Goal: Contribute content: Add original content to the website for others to see

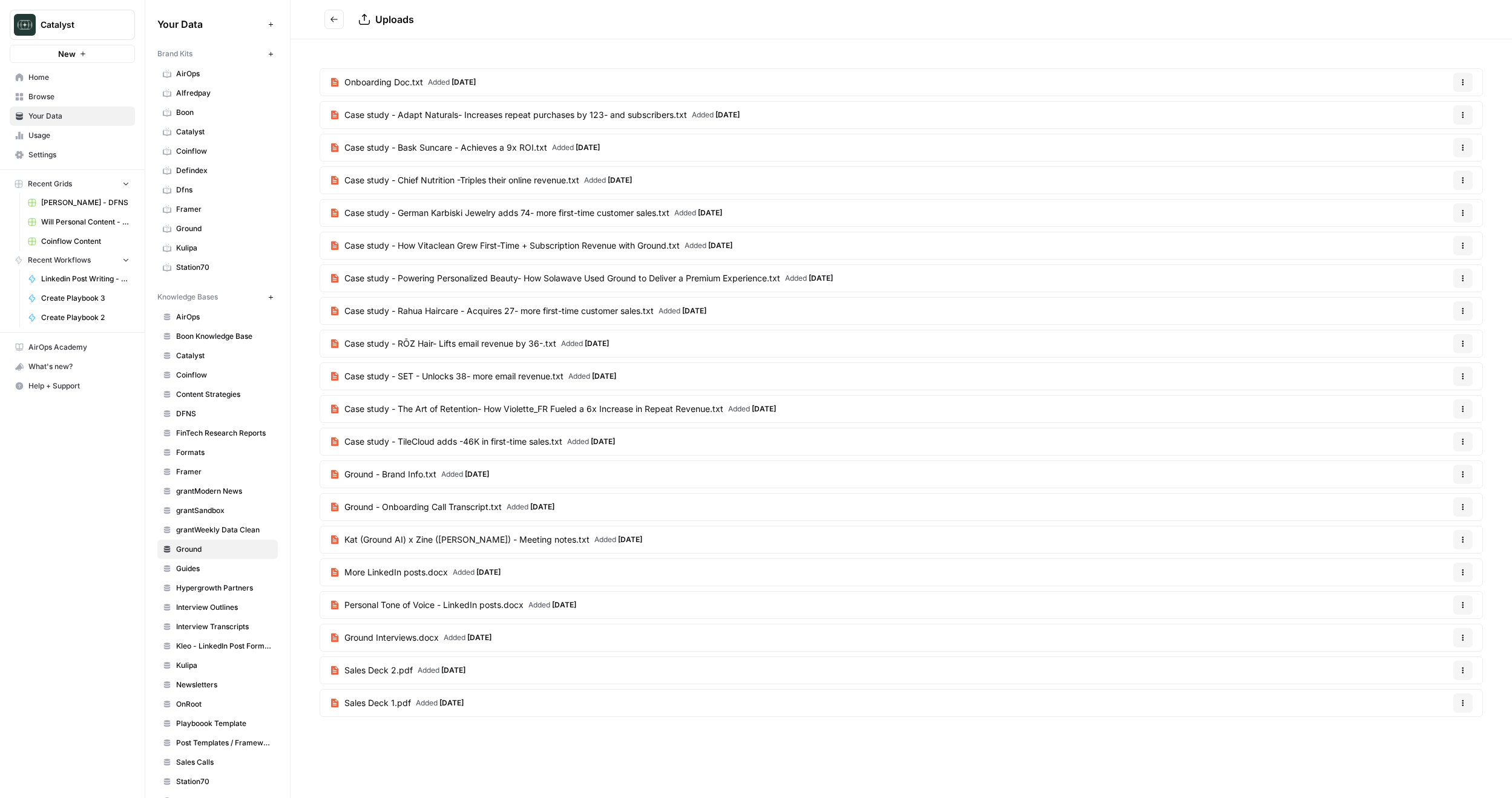
drag, startPoint x: 376, startPoint y: 0, endPoint x: 199, endPoint y: 589, distance: 615.0
click at [198, 588] on span "Hypergrowth Partners" at bounding box center [225, 588] width 96 height 11
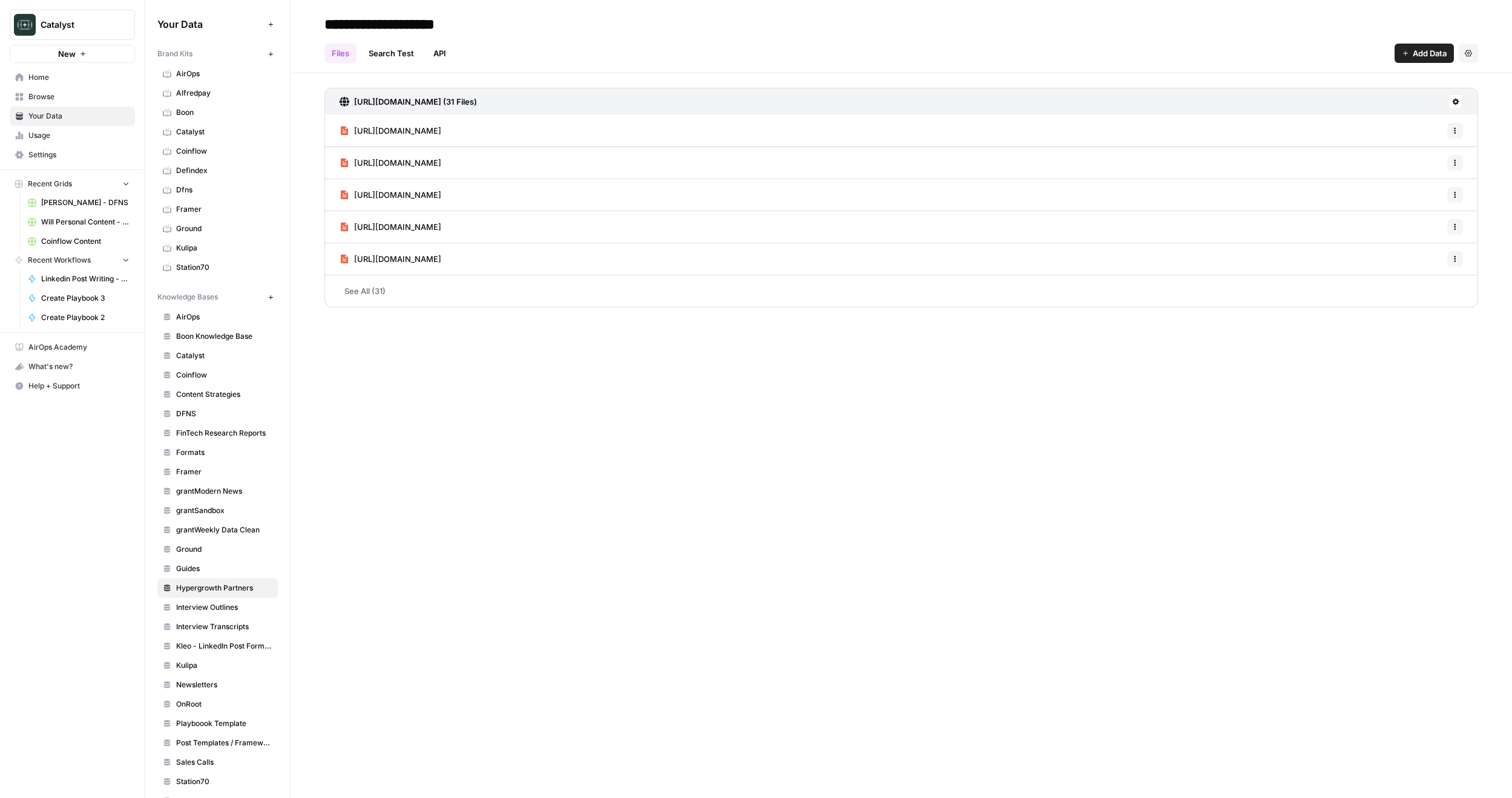
click at [48, 540] on div "Catalyst New Home Browse Your Data Usage Settings Recent Grids [PERSON_NAME] - …" at bounding box center [72, 399] width 145 height 798
click at [197, 74] on span "AirOps" at bounding box center [225, 74] width 96 height 11
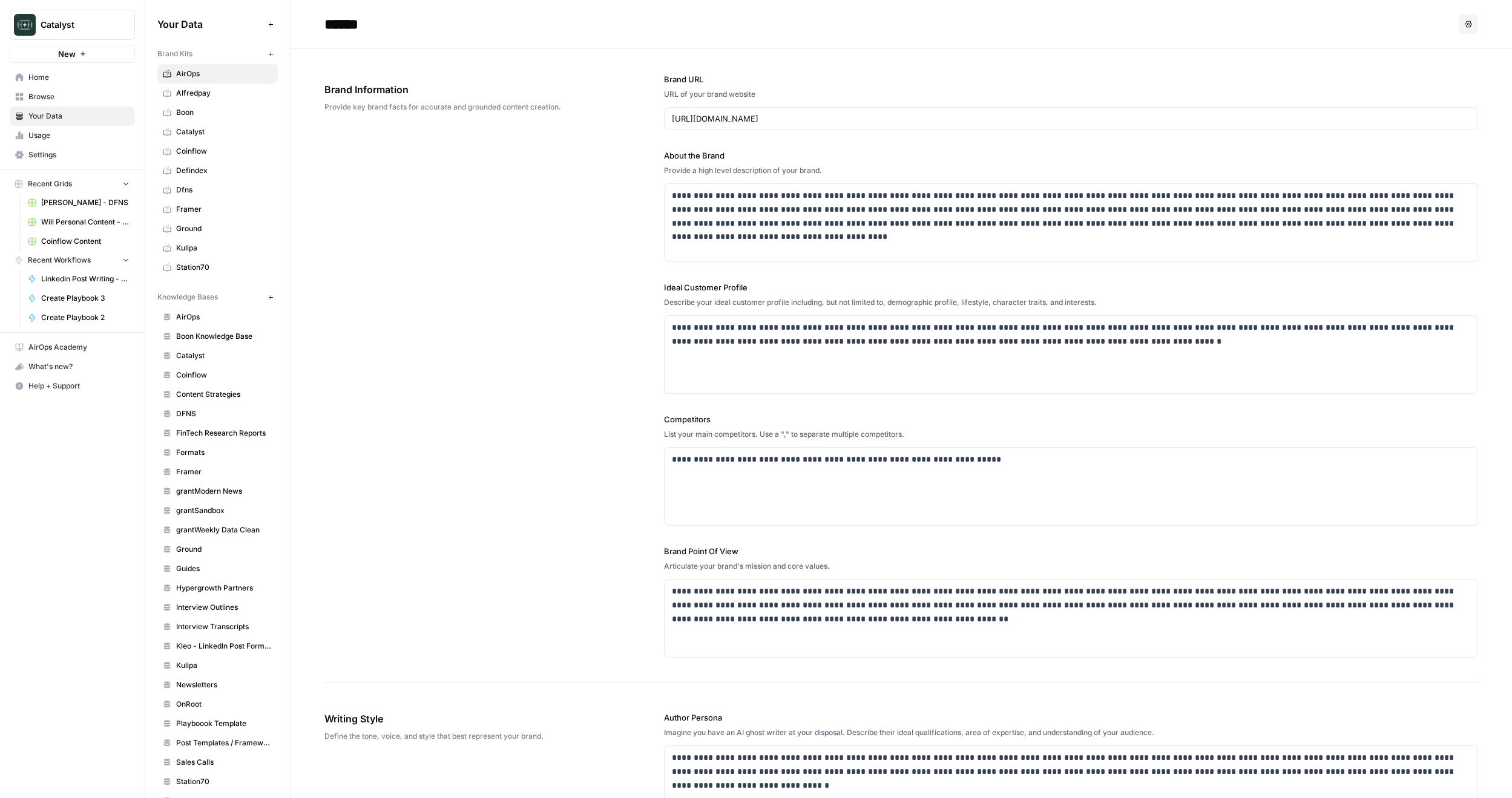
click at [200, 268] on span "Station70" at bounding box center [225, 267] width 96 height 11
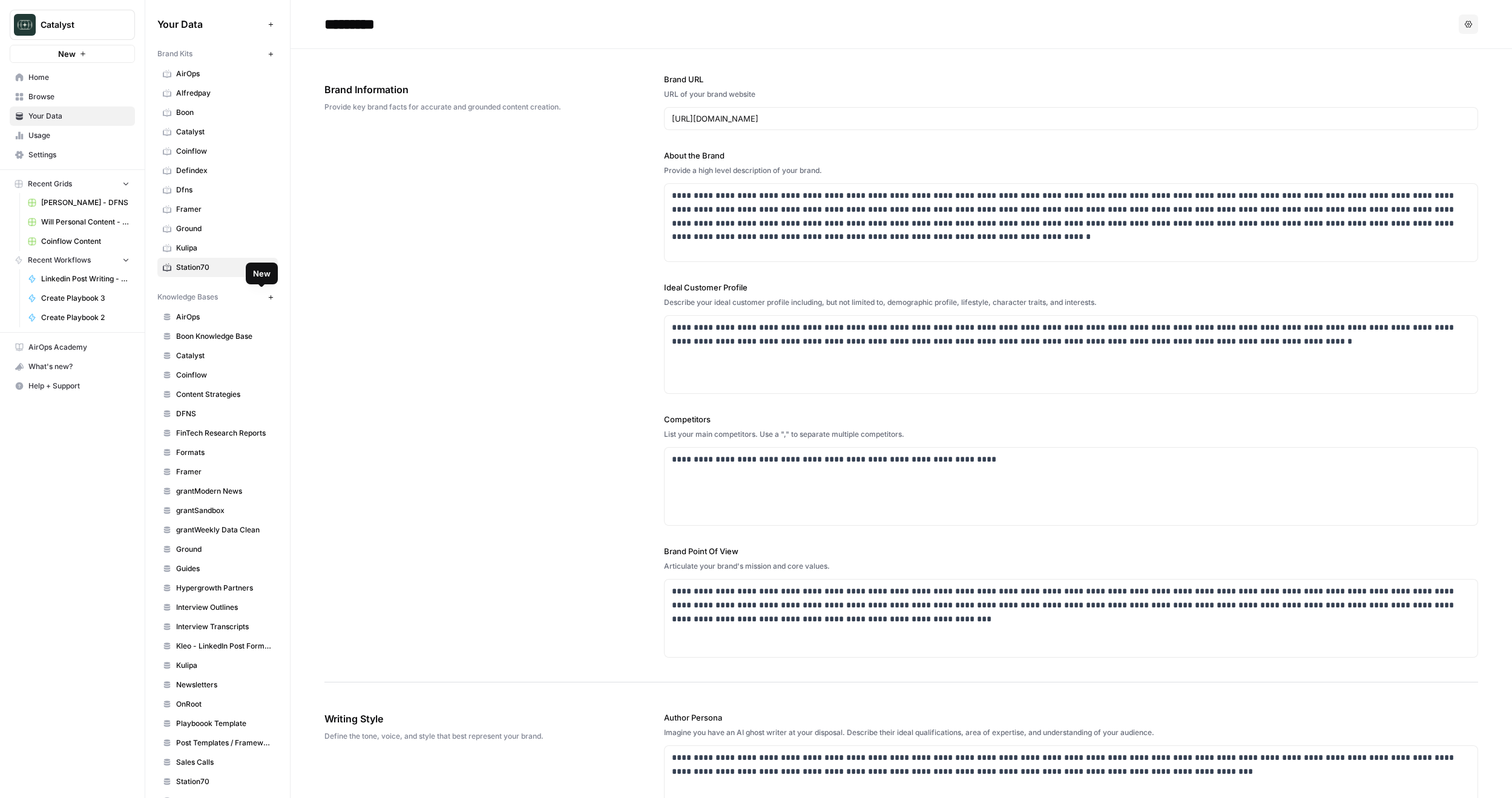
click at [267, 295] on icon "button" at bounding box center [270, 297] width 7 height 7
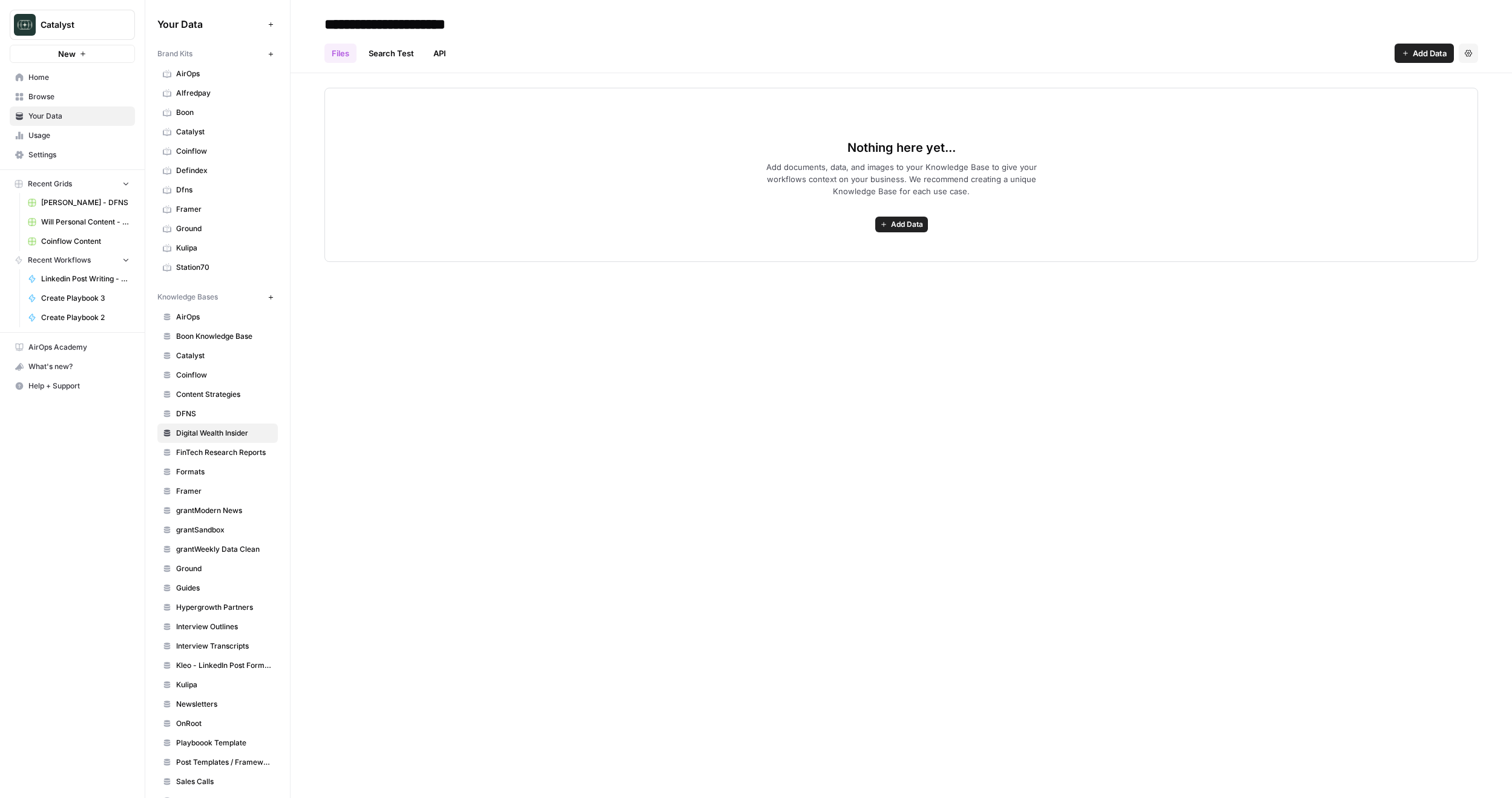
type input "**********"
click at [601, 345] on div "**********" at bounding box center [901, 399] width 1222 height 798
click at [906, 224] on span "Add Data" at bounding box center [907, 224] width 32 height 11
click at [853, 245] on span "Upload Files" at bounding box center [857, 251] width 110 height 12
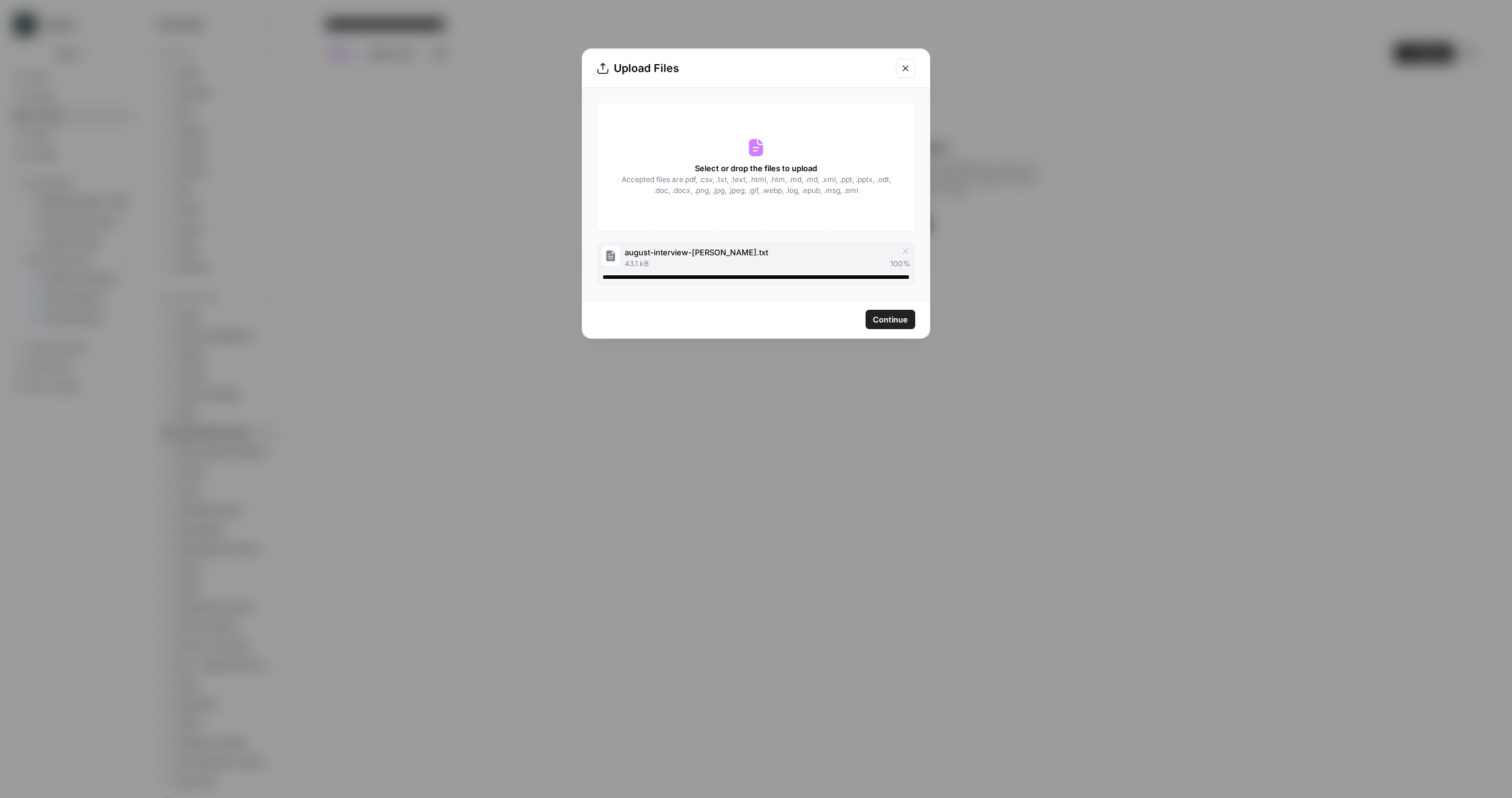
drag, startPoint x: 890, startPoint y: 317, endPoint x: 893, endPoint y: 324, distance: 7.6
click at [892, 323] on span "Continue" at bounding box center [890, 319] width 35 height 12
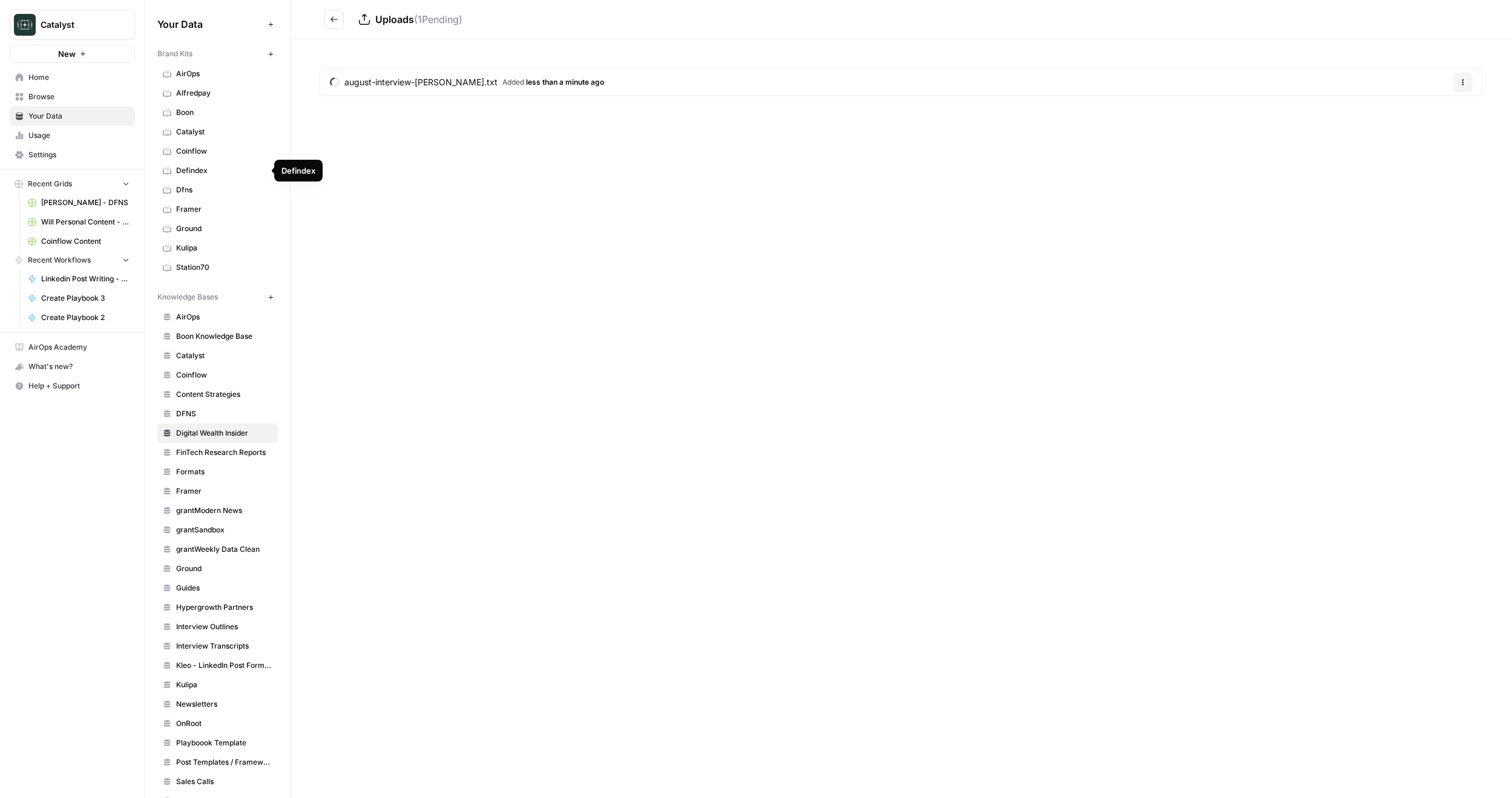
click at [204, 153] on span "Coinflow" at bounding box center [225, 151] width 96 height 11
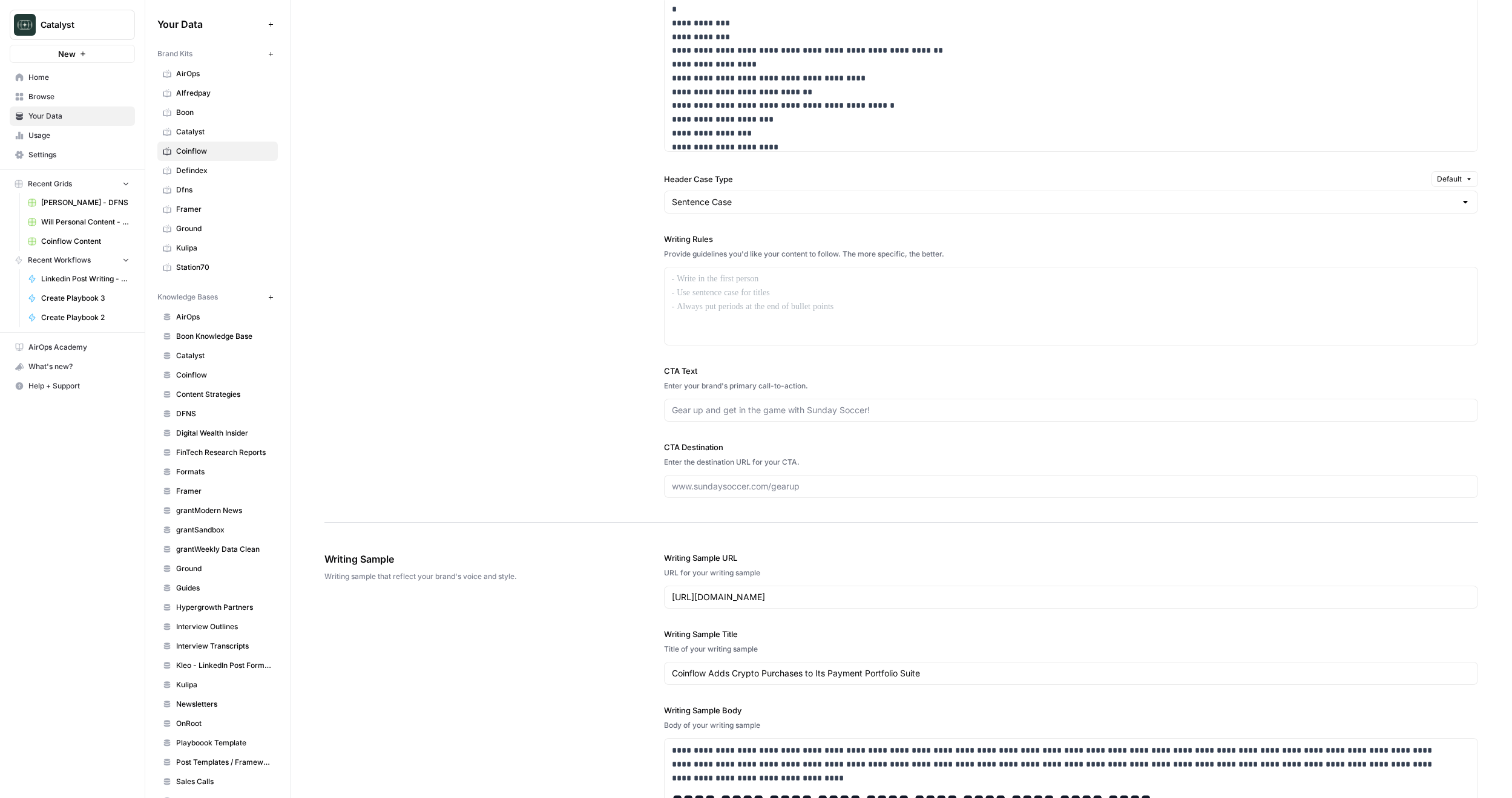
scroll to position [396, 0]
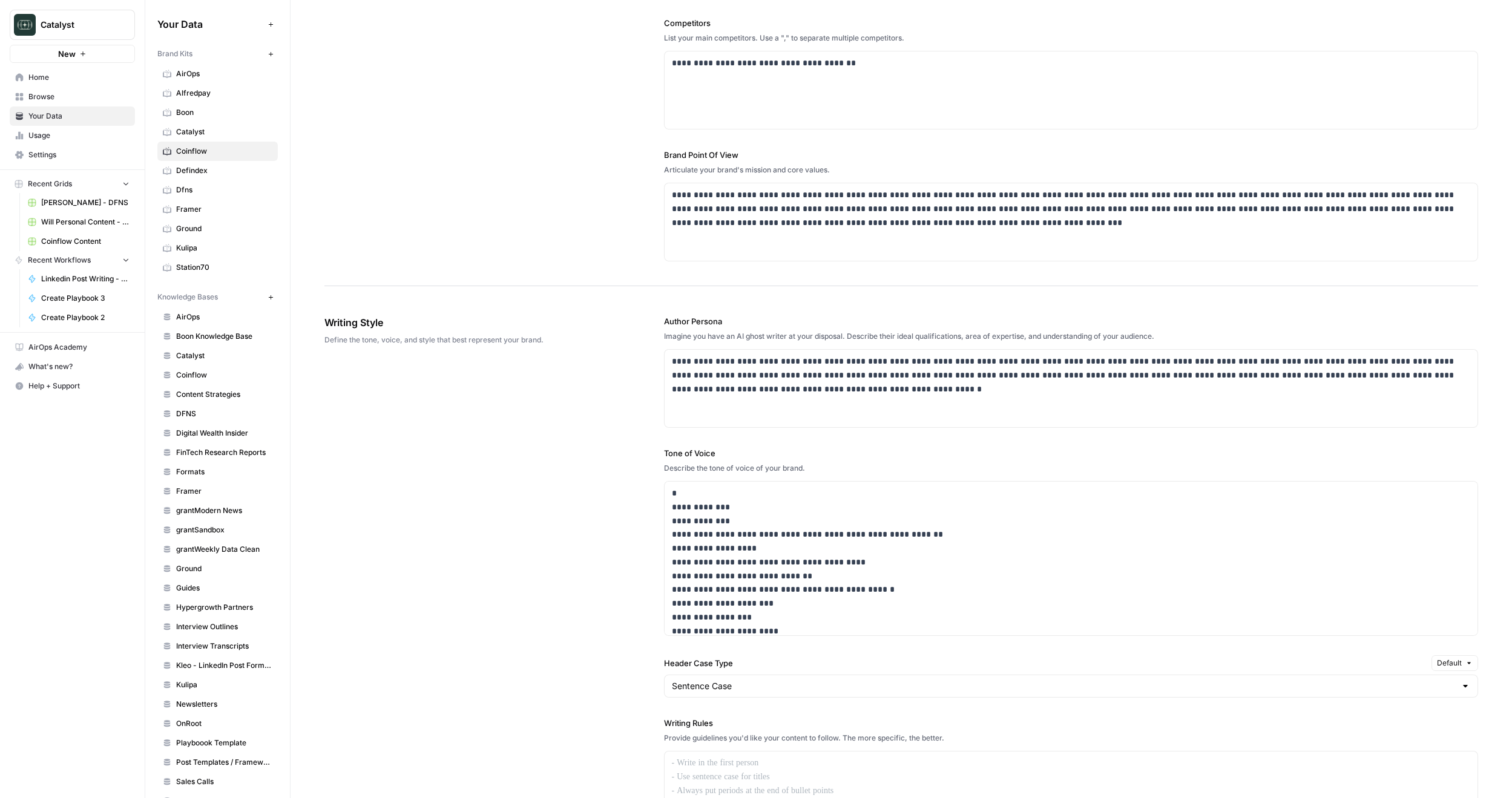
click at [210, 436] on span "Digital Wealth Insider" at bounding box center [225, 433] width 96 height 11
